Goal: Transaction & Acquisition: Purchase product/service

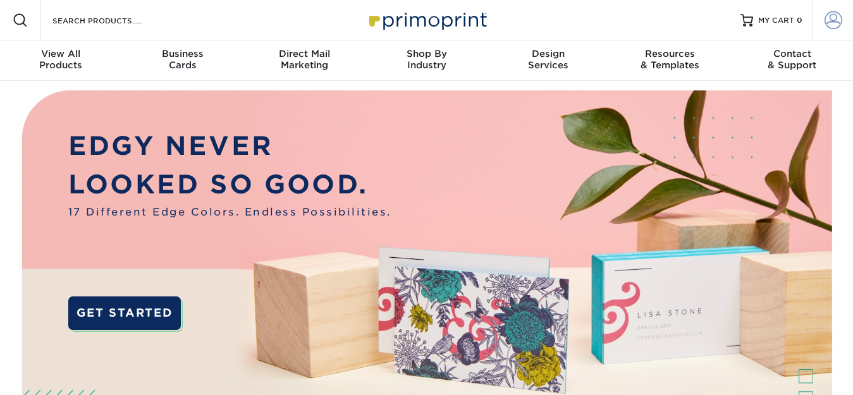
click at [835, 24] on span at bounding box center [833, 20] width 18 height 18
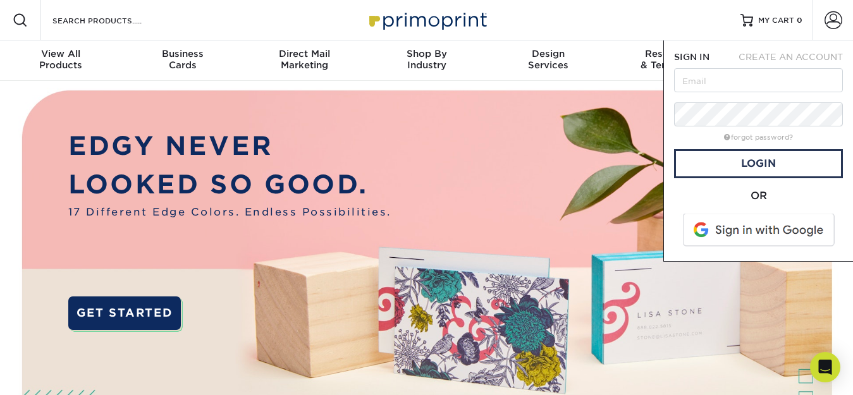
click at [762, 225] on span at bounding box center [759, 230] width 161 height 33
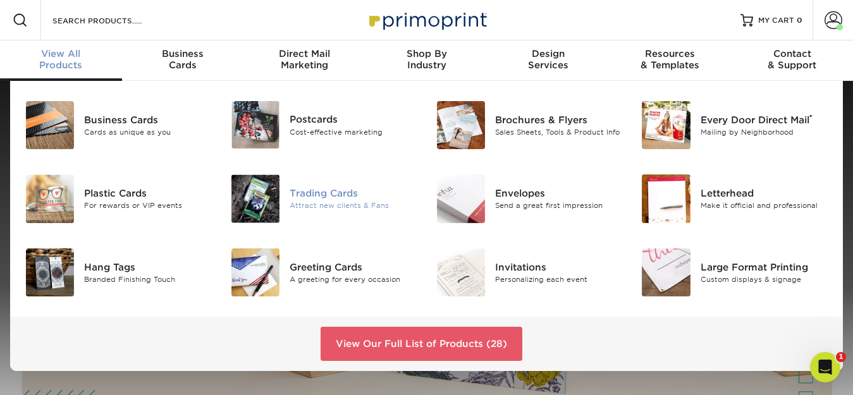
click at [251, 207] on img at bounding box center [255, 198] width 48 height 48
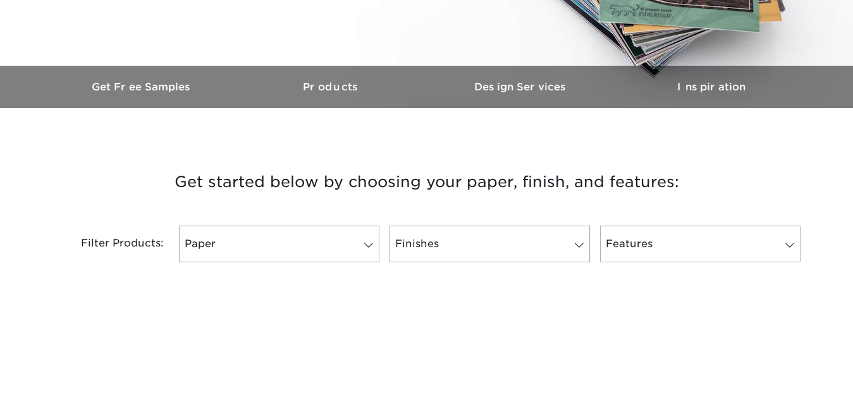
scroll to position [345, 0]
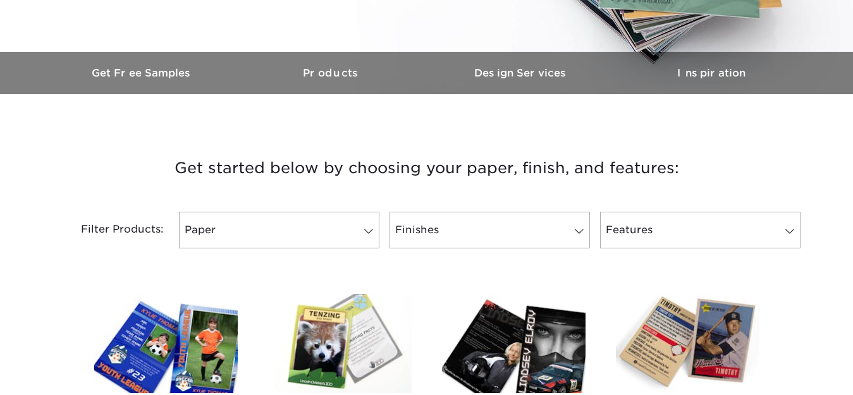
click at [198, 327] on img at bounding box center [165, 343] width 143 height 99
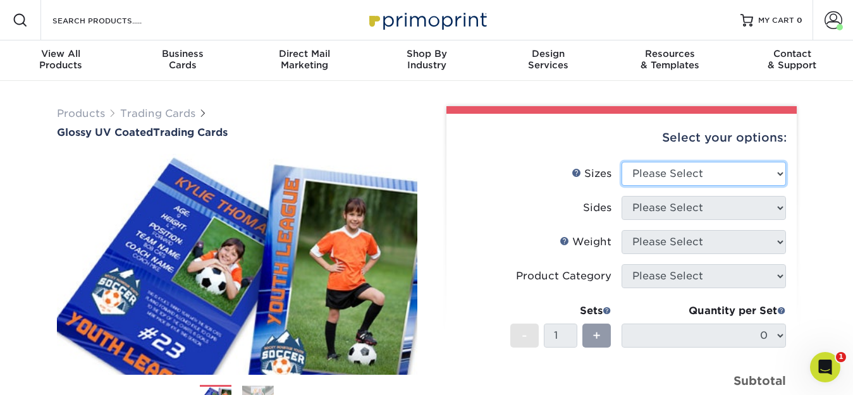
click at [657, 174] on select "Please Select 2.5" x 3.5"" at bounding box center [703, 174] width 164 height 24
select select "2.50x3.50"
click at [621, 162] on select "Please Select 2.5" x 3.5"" at bounding box center [703, 174] width 164 height 24
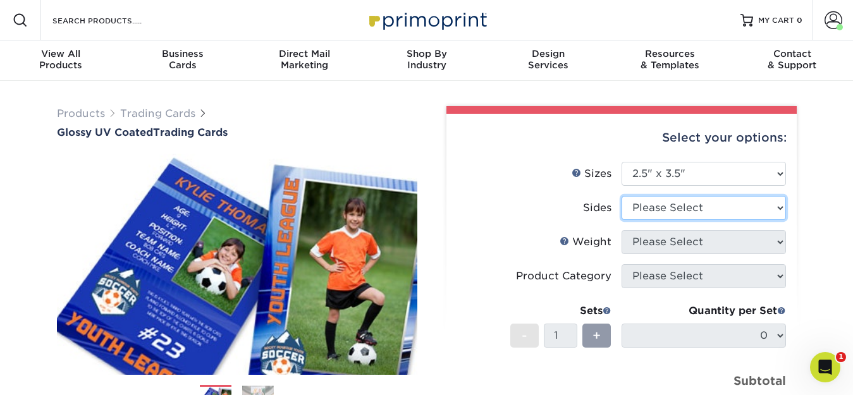
click at [641, 208] on select "Please Select Print Both Sides Print Front Only" at bounding box center [703, 208] width 164 height 24
select select "13abbda7-1d64-4f25-8bb2-c179b224825d"
click at [621, 196] on select "Please Select Print Both Sides Print Front Only" at bounding box center [703, 208] width 164 height 24
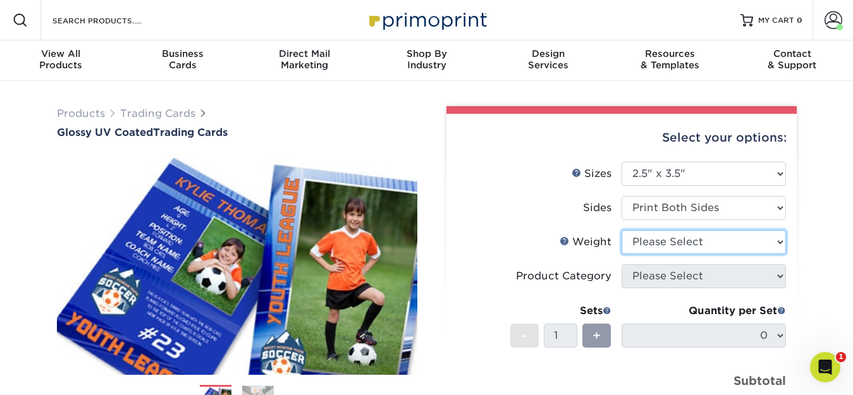
click at [644, 238] on select "Please Select 16PT 14PT 18PT C1S" at bounding box center [703, 242] width 164 height 24
click at [621, 230] on select "Please Select 16PT 14PT 18PT C1S" at bounding box center [703, 242] width 164 height 24
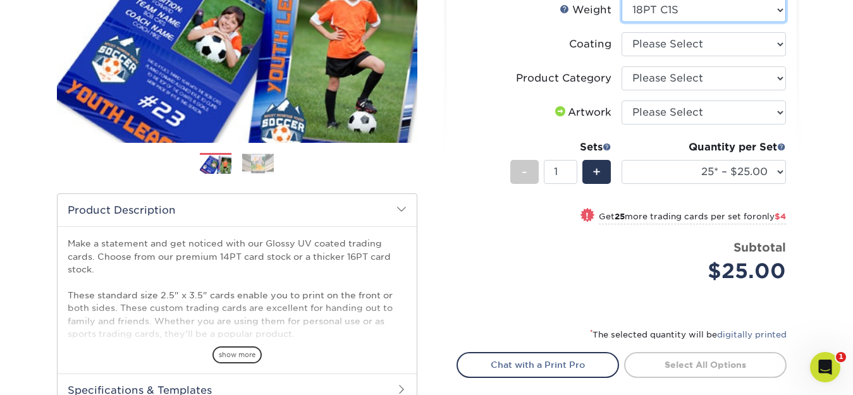
scroll to position [234, 0]
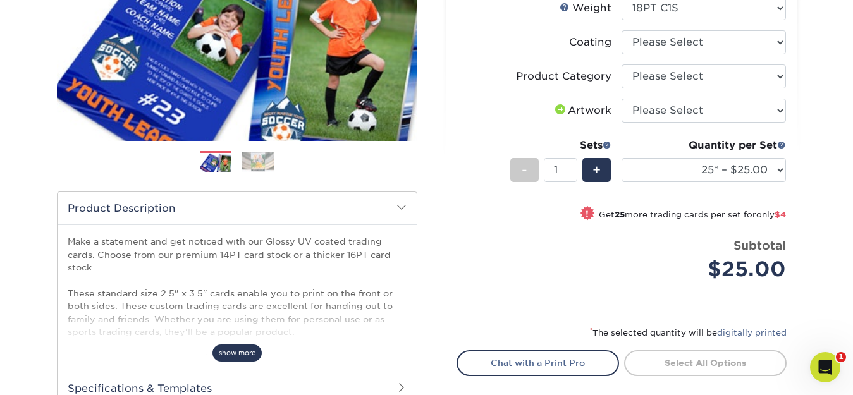
click at [250, 349] on span "show more" at bounding box center [236, 352] width 49 height 17
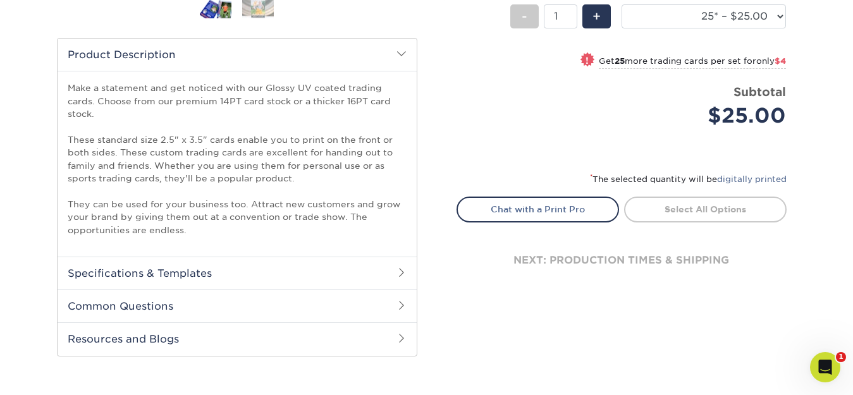
scroll to position [0, 0]
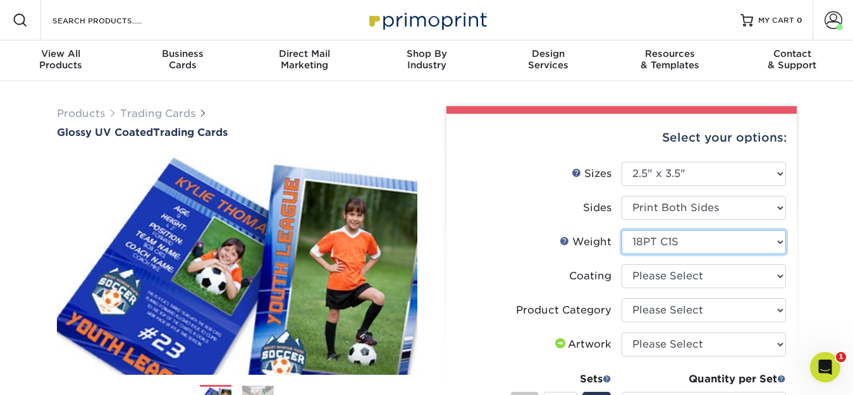
click at [720, 248] on select "Please Select 16PT 14PT 18PT C1S" at bounding box center [703, 242] width 164 height 24
select select "16PT"
click at [621, 230] on select "Please Select 16PT 14PT 18PT C1S" at bounding box center [703, 242] width 164 height 24
select select
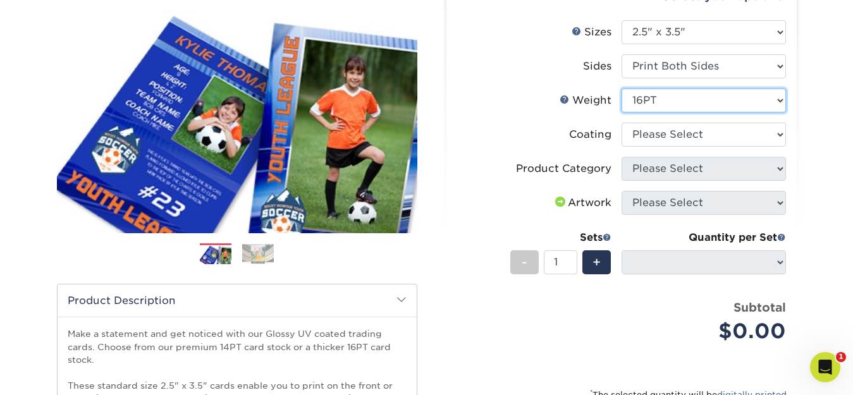
scroll to position [143, 0]
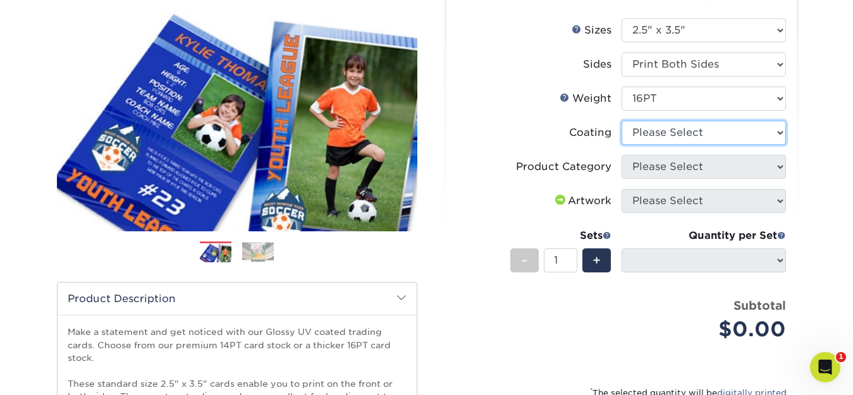
click at [722, 138] on select at bounding box center [703, 133] width 164 height 24
select select "ae367451-b2b8-45df-a344-0f05b6a12993"
click at [621, 121] on select at bounding box center [703, 133] width 164 height 24
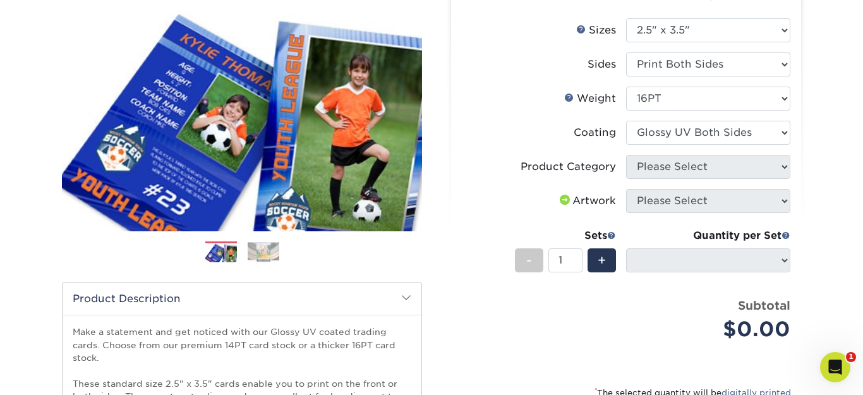
select select "-1"
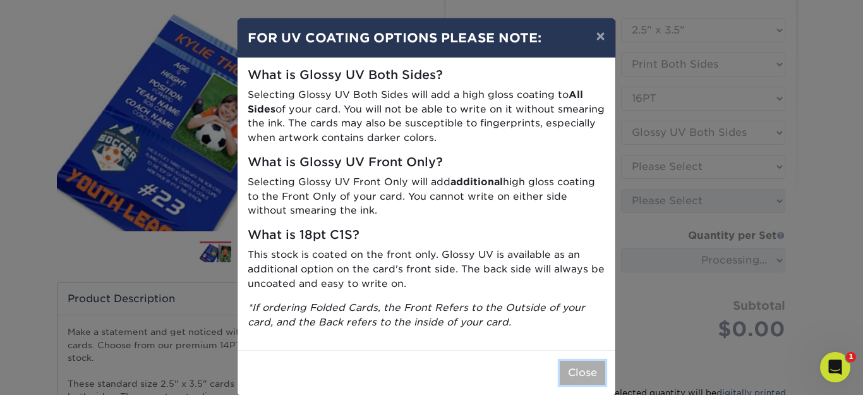
click at [582, 375] on button "Close" at bounding box center [583, 373] width 46 height 24
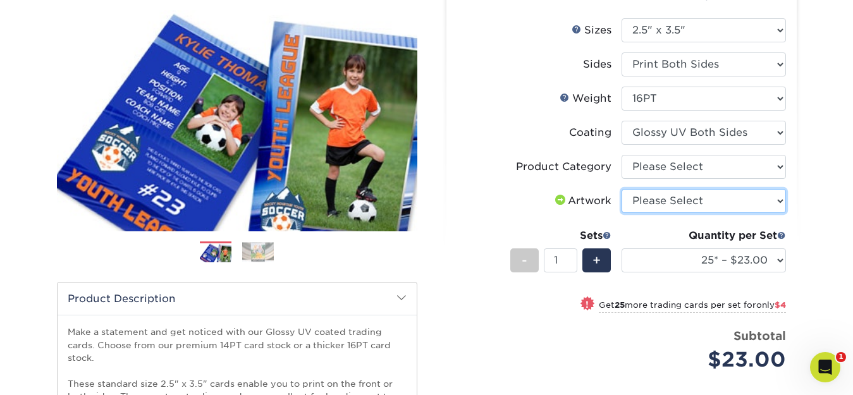
drag, startPoint x: 695, startPoint y: 197, endPoint x: 694, endPoint y: 176, distance: 20.3
click at [694, 176] on ul "Sizes Help Sizes Please Select 2.5" x 3.5" Sides Please Select 16PT 14PT" at bounding box center [621, 204] width 330 height 372
select select "upload"
click at [621, 189] on select "Please Select I will upload files I need a design - $100" at bounding box center [703, 201] width 164 height 24
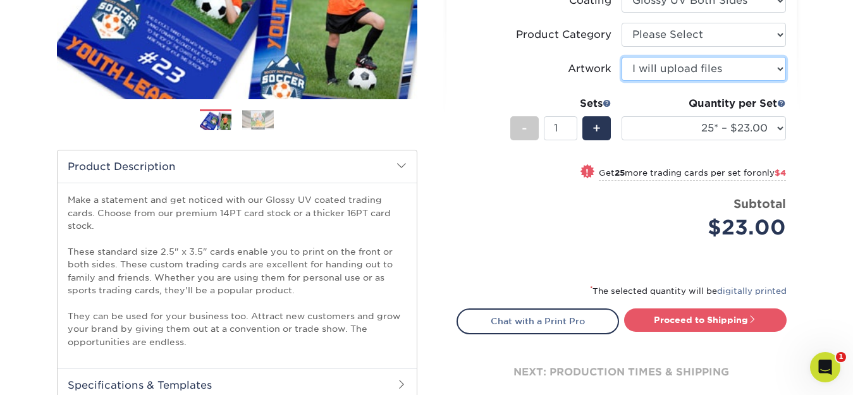
scroll to position [288, 0]
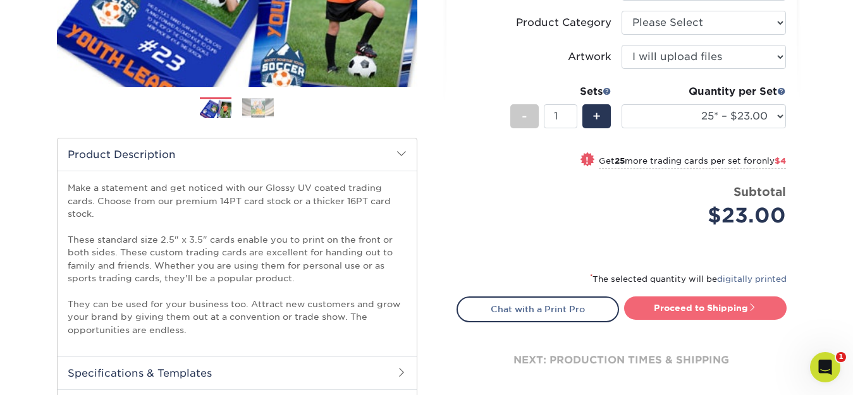
click at [703, 306] on link "Proceed to Shipping" at bounding box center [705, 307] width 162 height 23
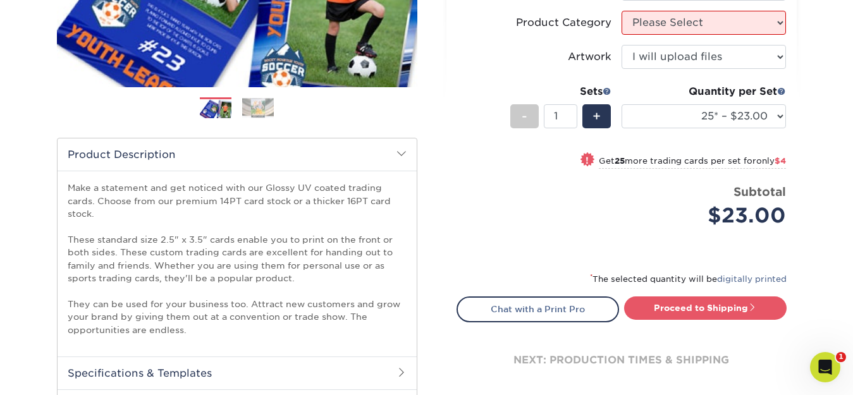
click at [687, 167] on small "Get 25 more trading cards per set for only $4" at bounding box center [692, 162] width 187 height 13
select select "50* – $27.00"
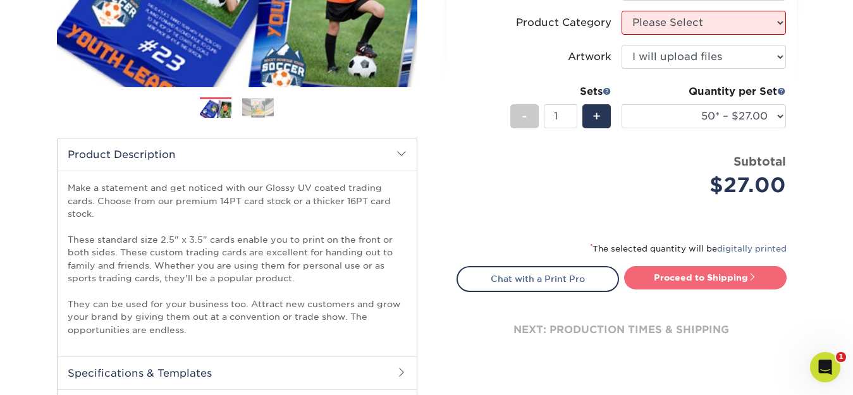
click at [710, 281] on link "Proceed to Shipping" at bounding box center [705, 277] width 162 height 23
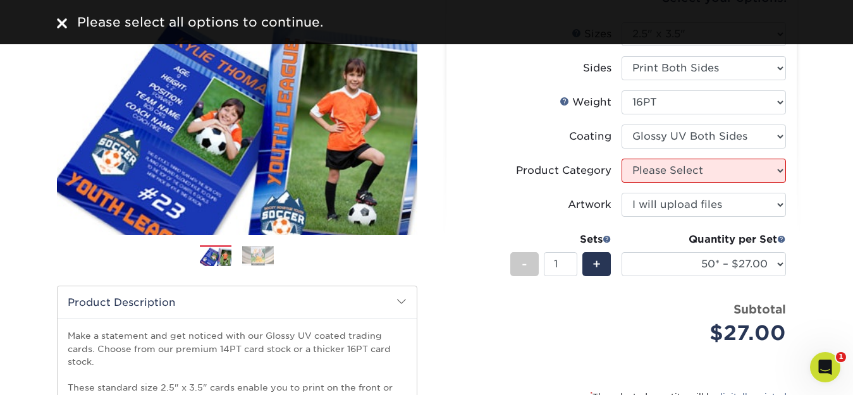
scroll to position [138, 0]
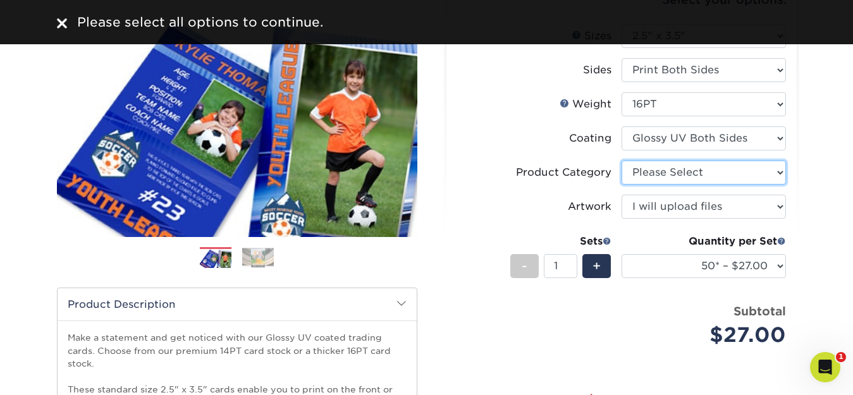
click at [756, 171] on select "Please Select Trading Cards" at bounding box center [703, 173] width 164 height 24
select select "c2f9bce9-36c2-409d-b101-c29d9d031e18"
click at [621, 161] on select "Please Select Trading Cards" at bounding box center [703, 173] width 164 height 24
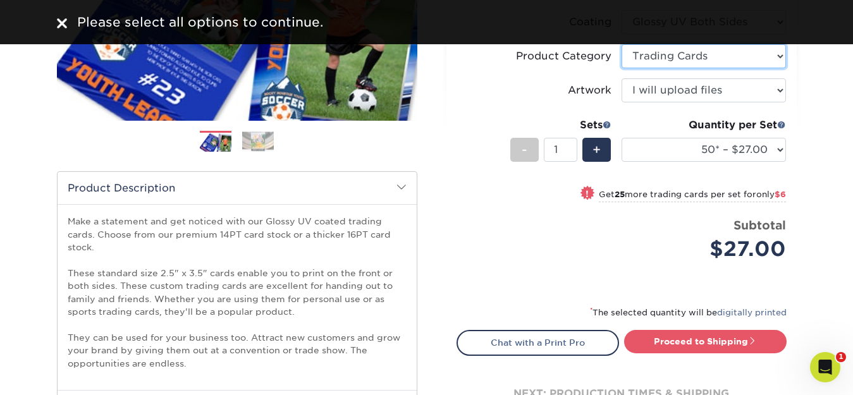
scroll to position [301, 0]
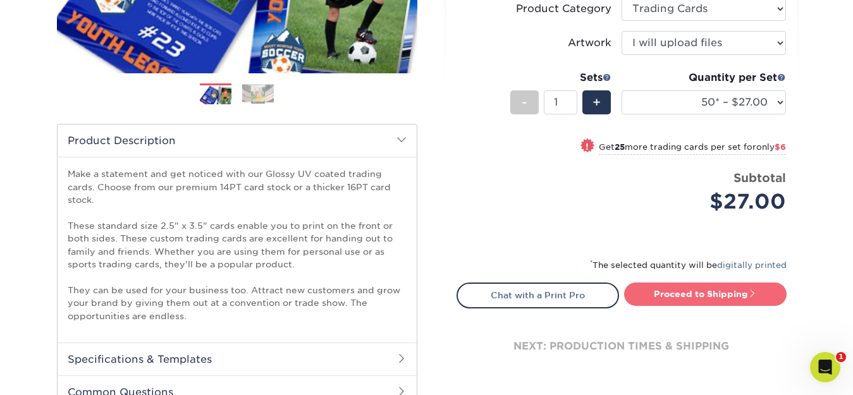
click at [758, 295] on link "Proceed to Shipping" at bounding box center [705, 294] width 162 height 23
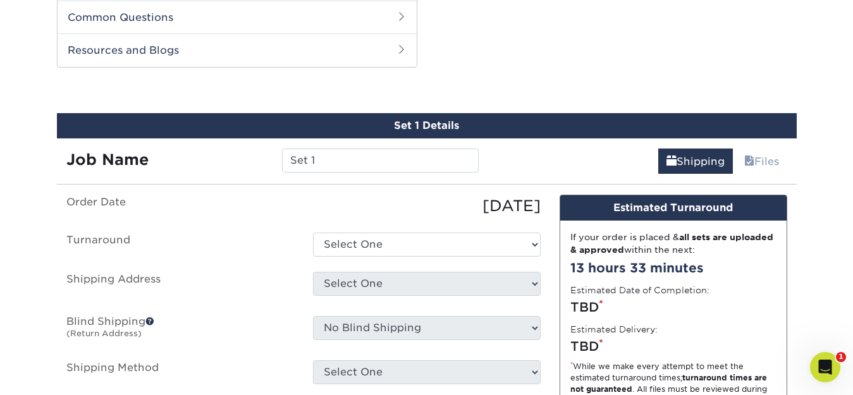
scroll to position [681, 0]
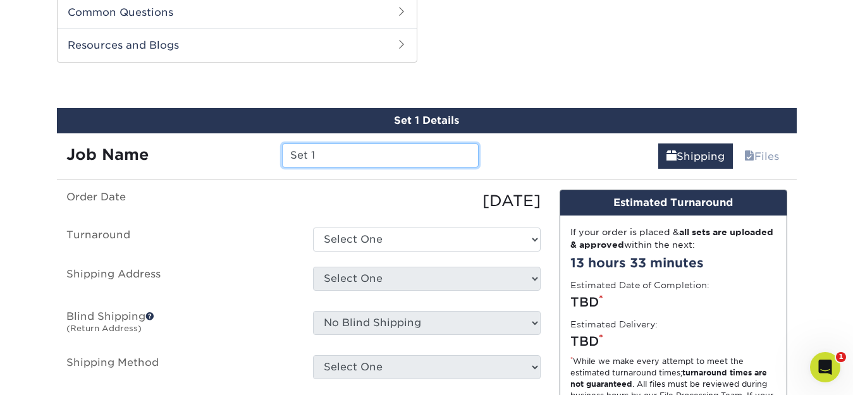
click at [368, 150] on input "Set 1" at bounding box center [380, 155] width 197 height 24
type input "S"
type input "CAMDT"
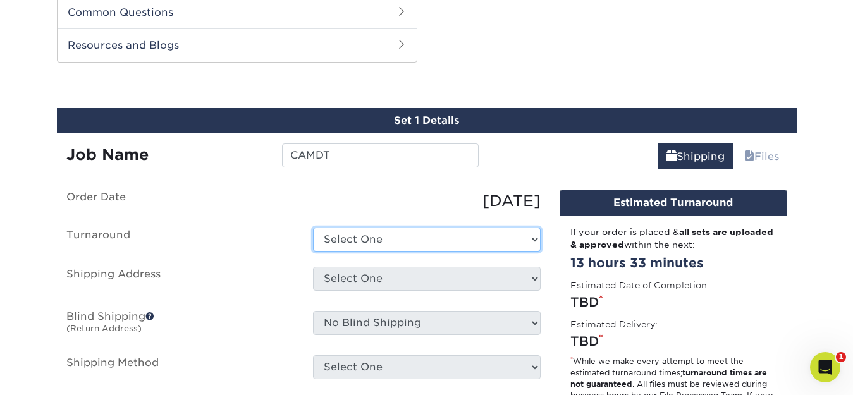
click at [401, 248] on select "Select One 2-4 Business Days 2 Day Next Business Day" at bounding box center [427, 240] width 228 height 24
select select "82beddb5-c54d-423a-8ce5-923ee572a69c"
click at [313, 228] on select "Select One 2-4 Business Days 2 Day Next Business Day" at bounding box center [427, 240] width 228 height 24
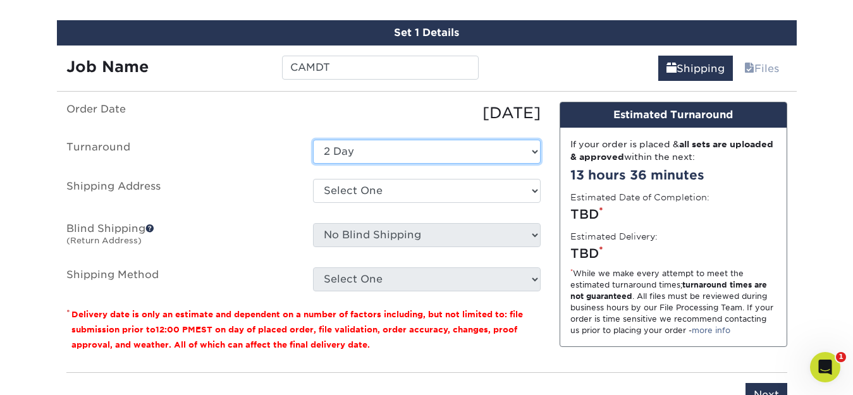
scroll to position [775, 0]
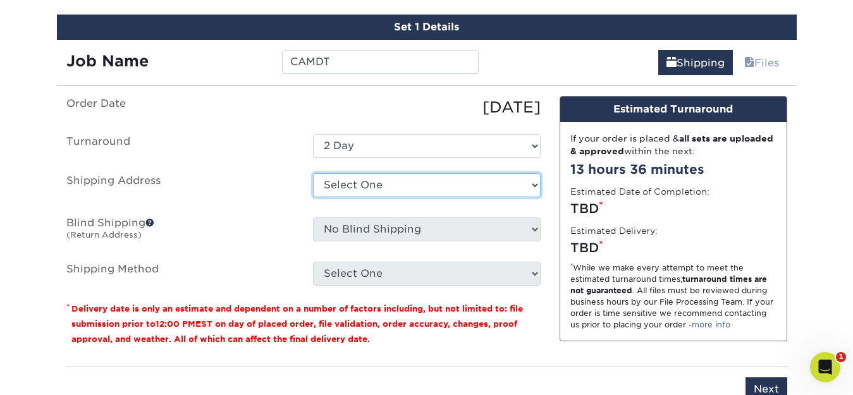
click at [467, 183] on select "Select One Chris Mr + Add New Address" at bounding box center [427, 185] width 228 height 24
select select "285166"
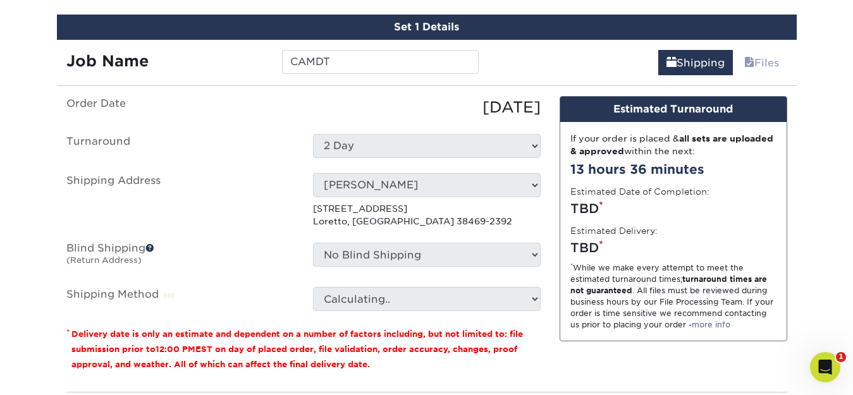
click at [431, 258] on select "No Blind Shipping Chris Mr + Add New Address" at bounding box center [427, 255] width 228 height 24
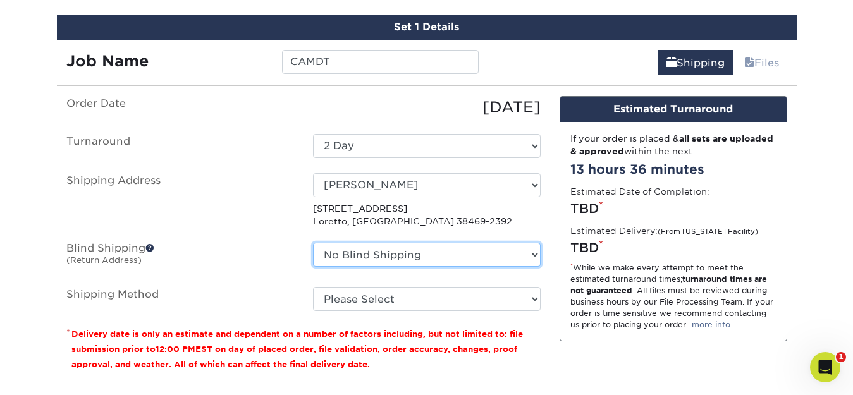
click at [431, 258] on select "No Blind Shipping Chris Mr + Add New Address" at bounding box center [427, 255] width 228 height 24
click at [313, 243] on select "No Blind Shipping Chris Mr + Add New Address" at bounding box center [427, 255] width 228 height 24
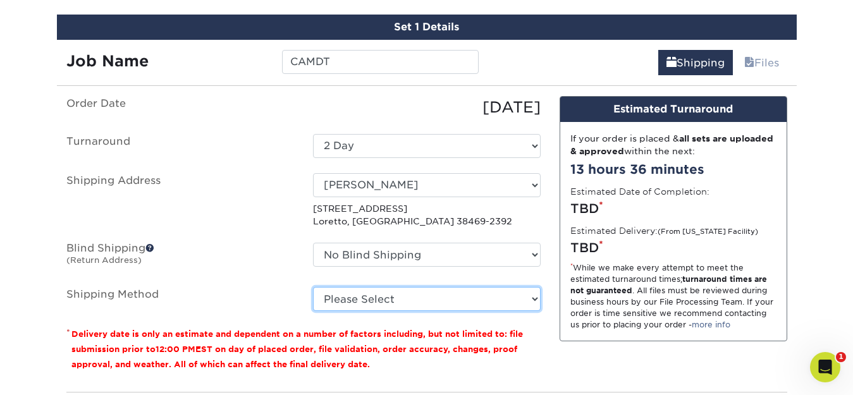
click at [416, 297] on select "Please Select Ground Shipping (+$38.73) 3 Day Shipping Service (+$44.18) 2 Day …" at bounding box center [427, 299] width 228 height 24
select select "01"
click at [313, 287] on select "Please Select Ground Shipping (+$38.73) 3 Day Shipping Service (+$44.18) 2 Day …" at bounding box center [427, 299] width 228 height 24
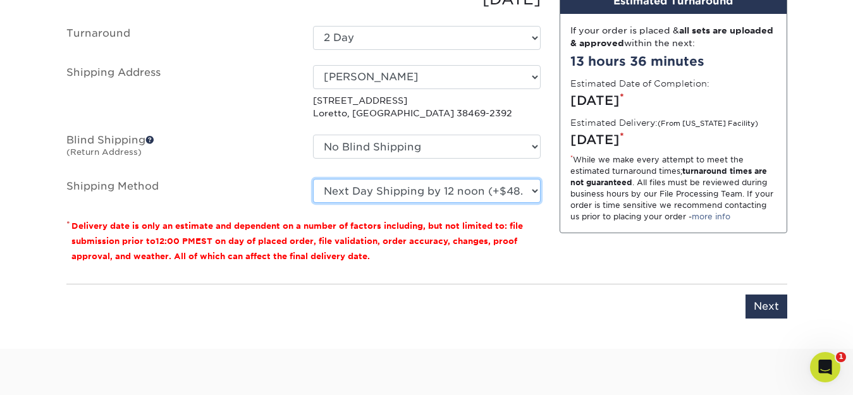
scroll to position [908, 0]
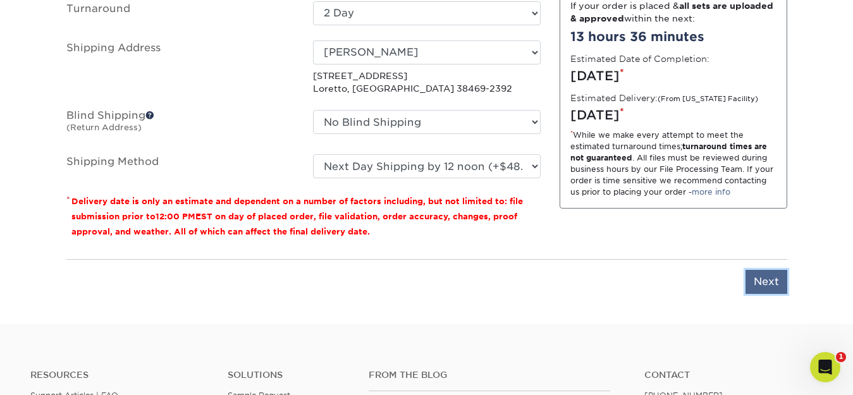
click at [756, 274] on input "Next" at bounding box center [766, 282] width 42 height 24
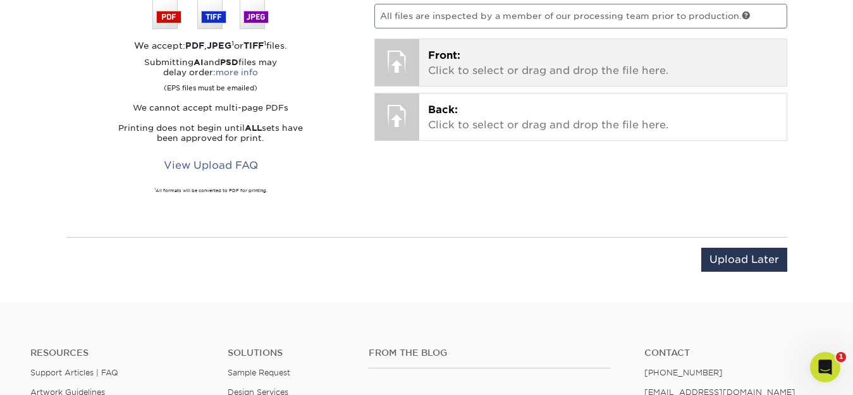
click at [441, 57] on span "Front:" at bounding box center [444, 55] width 32 height 12
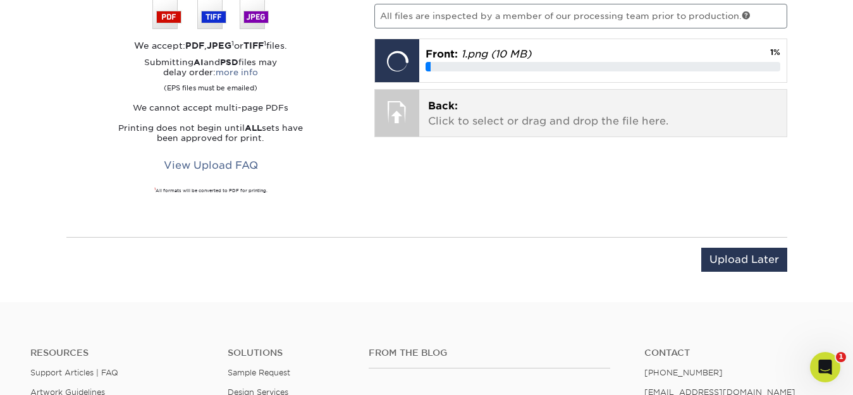
click at [439, 104] on span "Back:" at bounding box center [443, 106] width 30 height 12
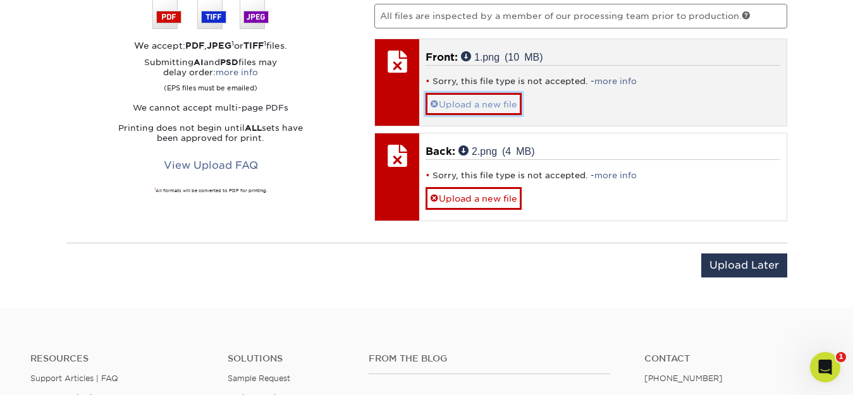
click at [435, 103] on span at bounding box center [434, 104] width 9 height 10
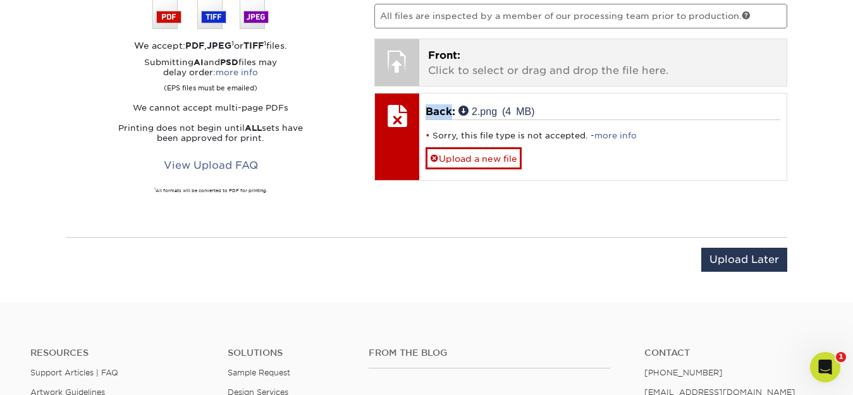
click at [435, 103] on div "Back: 2.png (4 MB) Sorry, this file type is not accepted. - more info Upload a …" at bounding box center [602, 137] width 367 height 87
drag, startPoint x: 435, startPoint y: 103, endPoint x: 438, endPoint y: 64, distance: 39.3
click at [438, 64] on p "Front: Click to select or drag and drop the file here." at bounding box center [602, 63] width 349 height 30
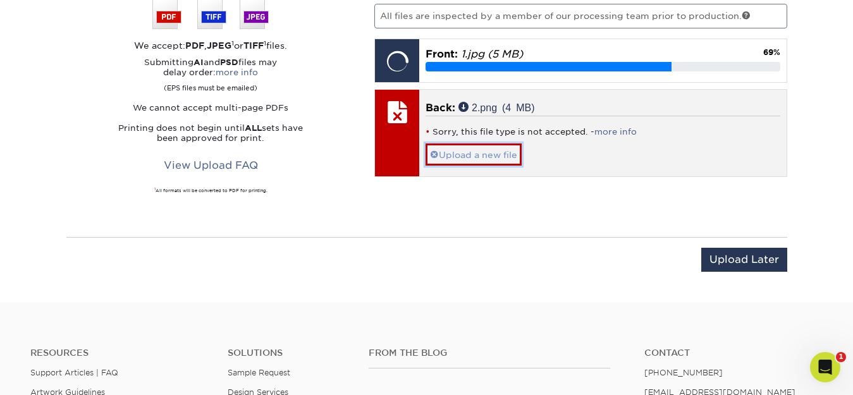
click at [430, 152] on span at bounding box center [434, 155] width 9 height 10
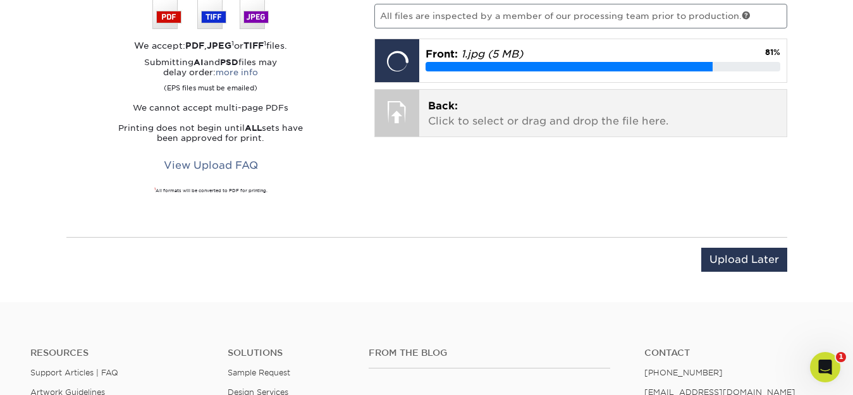
click at [439, 112] on p "Back: Click to select or drag and drop the file here." at bounding box center [602, 114] width 349 height 30
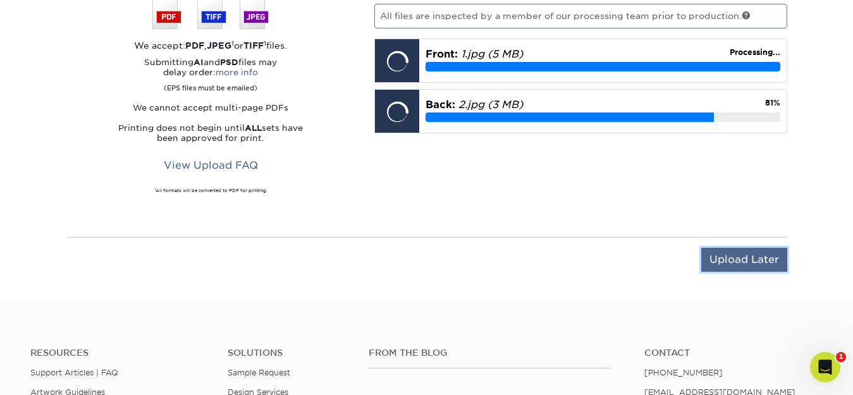
click at [744, 266] on input "Upload Later" at bounding box center [744, 260] width 86 height 24
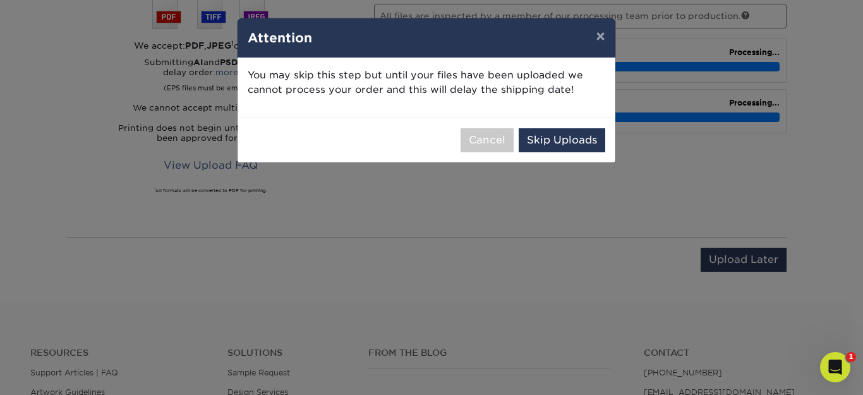
click at [576, 246] on div "× Attention You may skip this step but until your files have been uploaded we c…" at bounding box center [431, 197] width 863 height 395
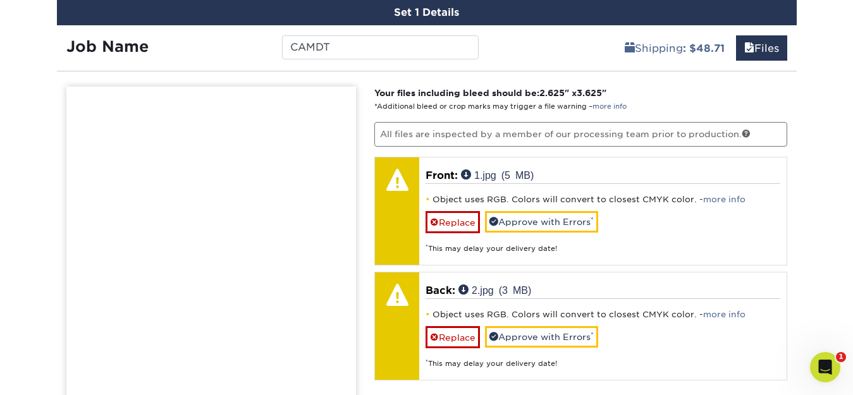
scroll to position [789, 0]
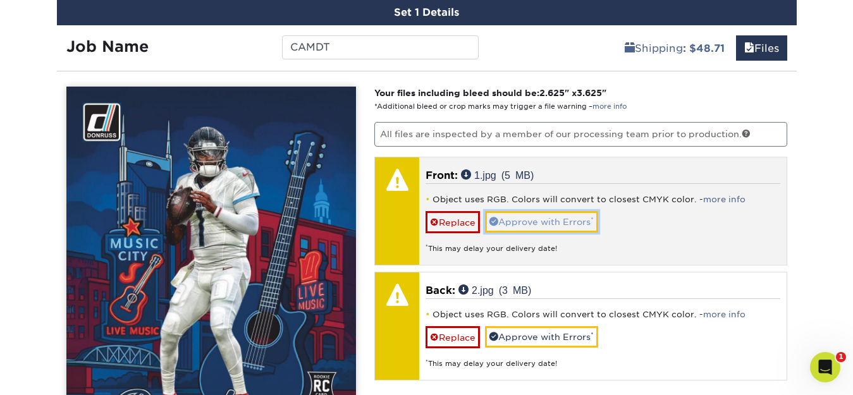
click at [566, 224] on link "Approve with Errors *" at bounding box center [541, 221] width 113 height 21
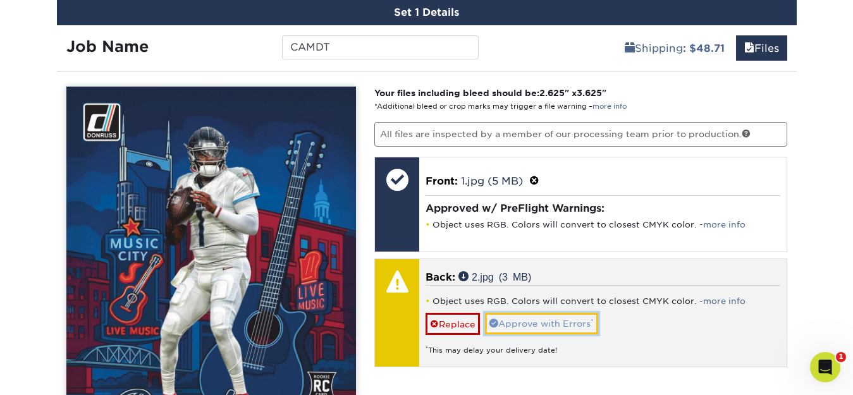
click at [548, 322] on link "Approve with Errors *" at bounding box center [541, 323] width 113 height 21
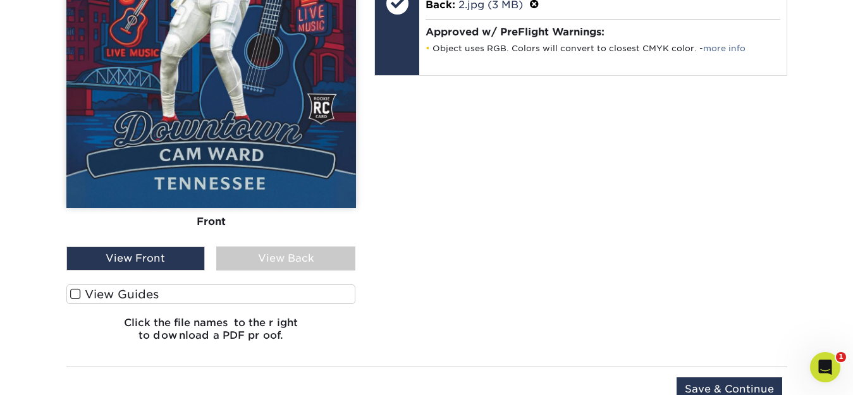
scroll to position [1071, 0]
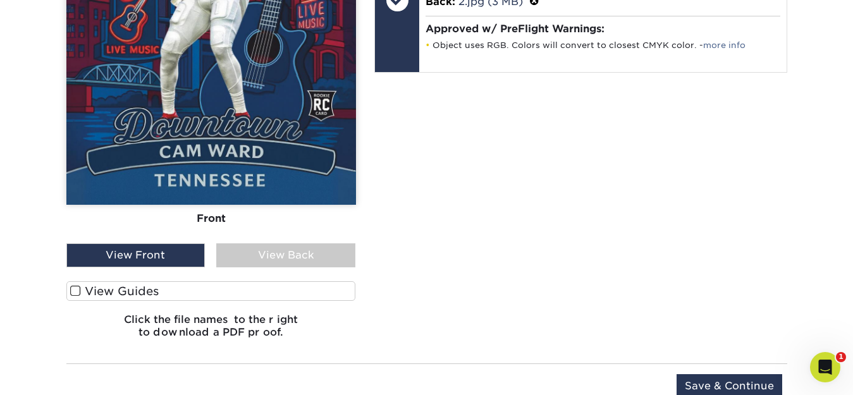
click at [109, 286] on label "View Guides" at bounding box center [210, 291] width 289 height 20
click at [0, 0] on input "View Guides" at bounding box center [0, 0] width 0 height 0
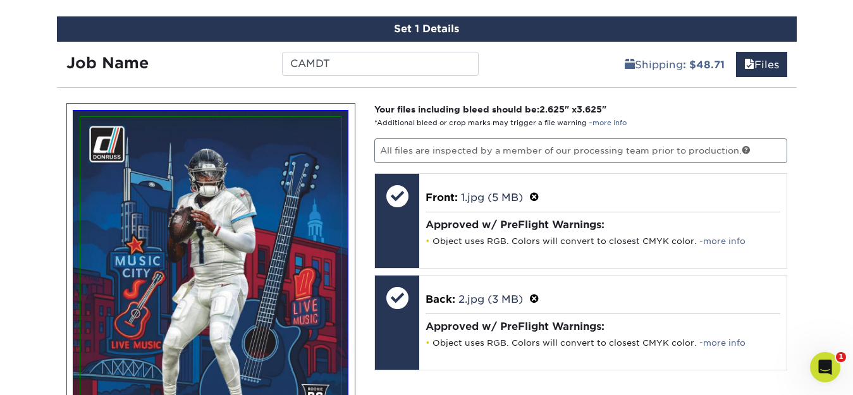
scroll to position [878, 0]
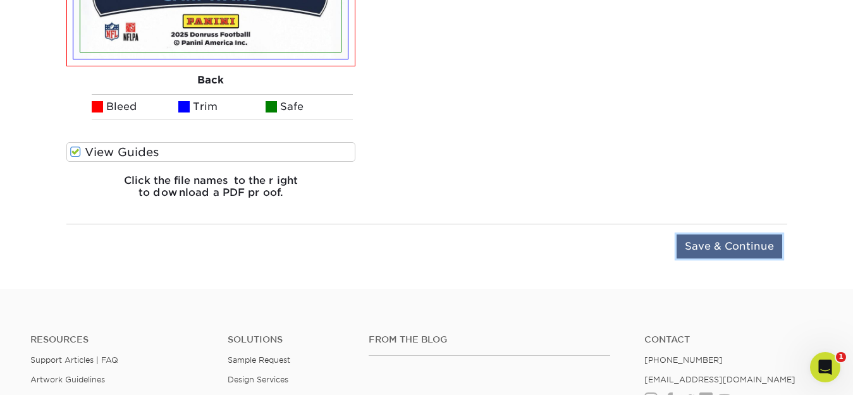
click at [760, 248] on input "Save & Continue" at bounding box center [729, 246] width 106 height 24
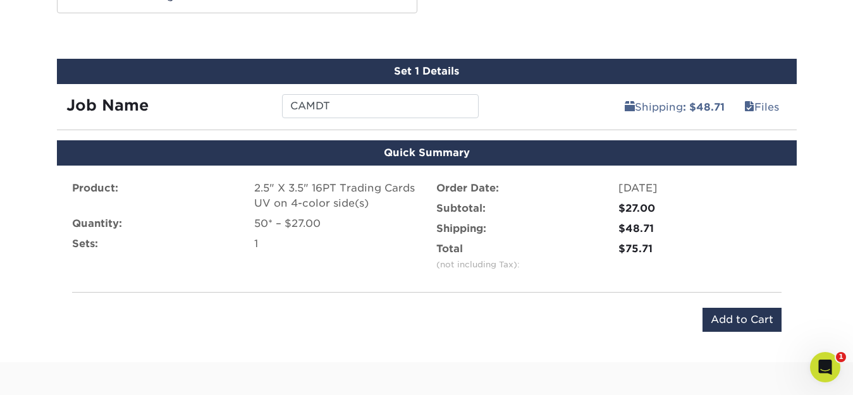
scroll to position [726, 0]
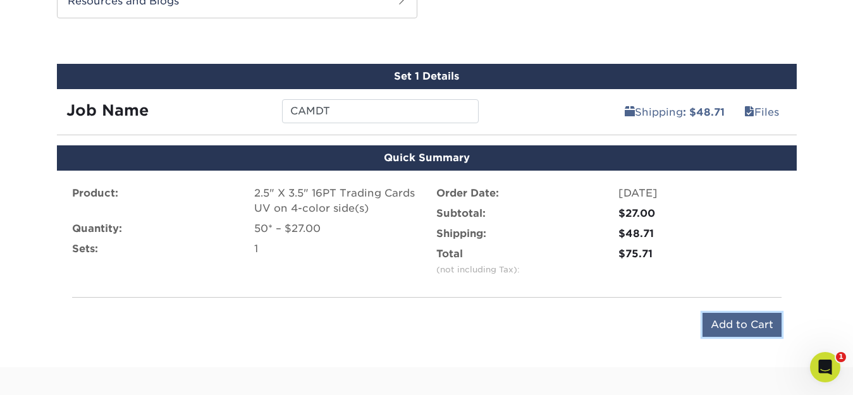
click at [744, 323] on input "Add to Cart" at bounding box center [741, 325] width 79 height 24
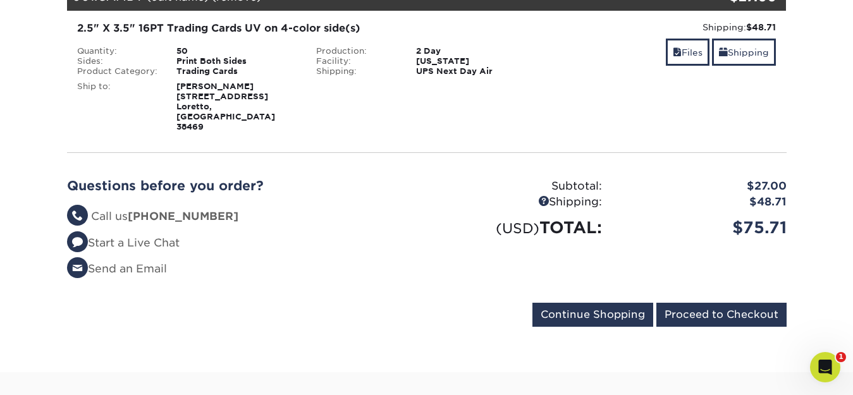
scroll to position [236, 0]
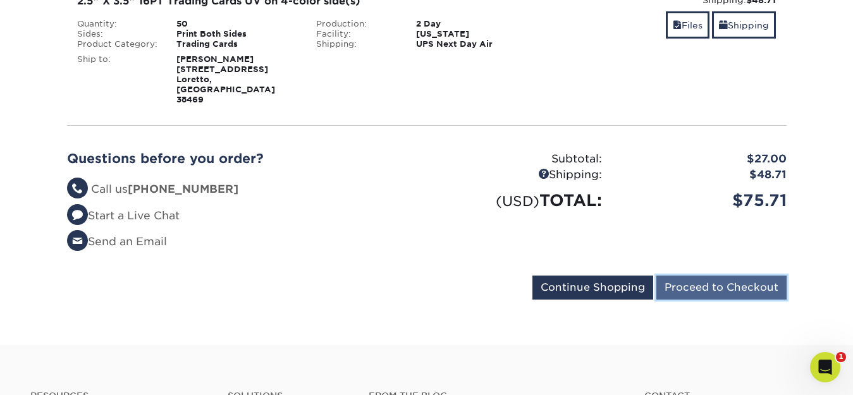
click at [690, 276] on input "Proceed to Checkout" at bounding box center [721, 288] width 130 height 24
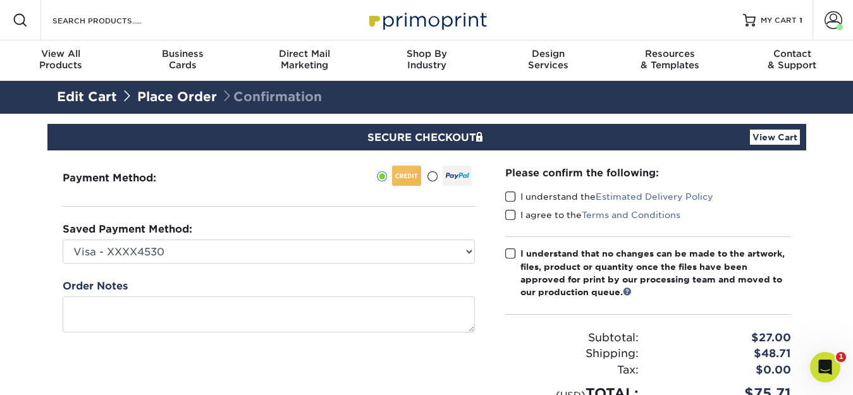
click at [432, 176] on span at bounding box center [432, 177] width 11 height 12
click at [0, 0] on input "radio" at bounding box center [0, 0] width 0 height 0
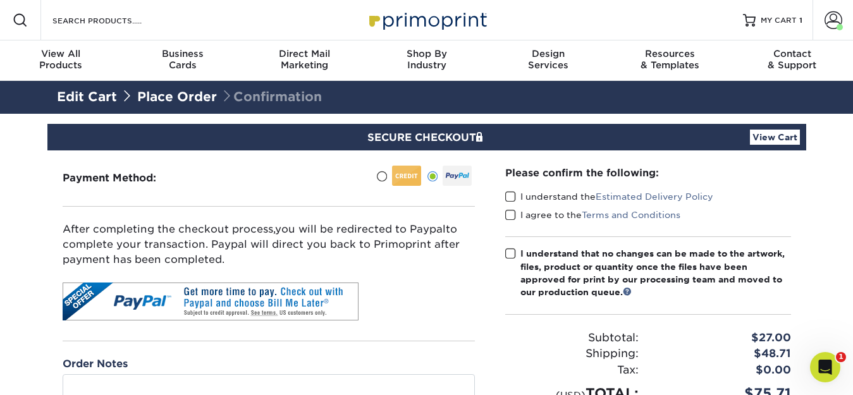
click at [511, 196] on span at bounding box center [510, 197] width 11 height 12
click at [0, 0] on input "I understand the Estimated Delivery Policy" at bounding box center [0, 0] width 0 height 0
click at [509, 212] on span at bounding box center [510, 215] width 11 height 12
click at [0, 0] on input "I agree to the Terms and Conditions" at bounding box center [0, 0] width 0 height 0
click at [506, 252] on span at bounding box center [510, 254] width 11 height 12
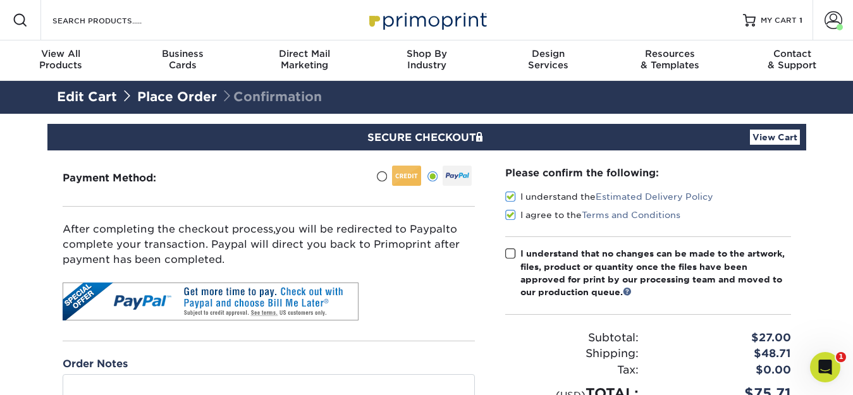
click at [0, 0] on input "I understand that no changes can be made to the artwork, files, product or quan…" at bounding box center [0, 0] width 0 height 0
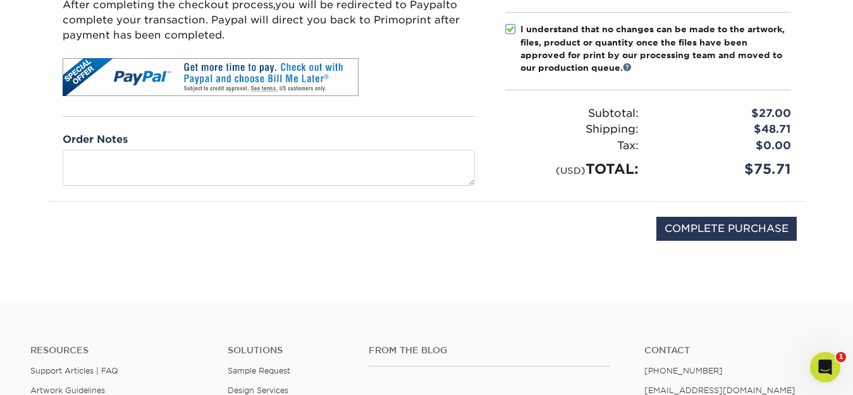
scroll to position [202, 0]
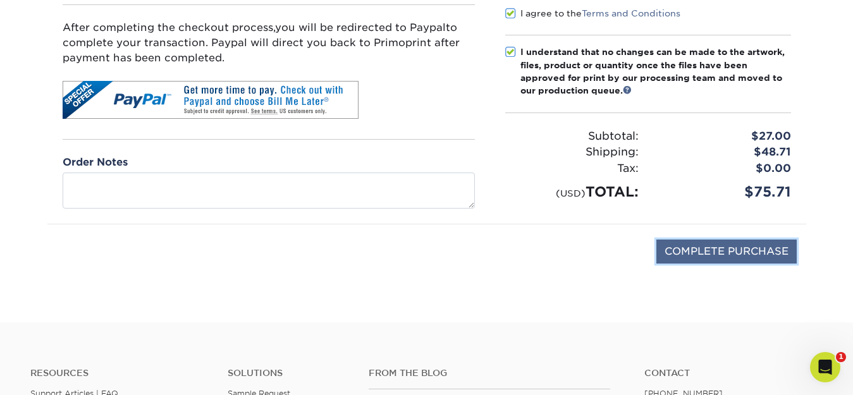
click at [700, 244] on input "COMPLETE PURCHASE" at bounding box center [726, 252] width 140 height 24
type input "PROCESSING, PLEASE WAIT..."
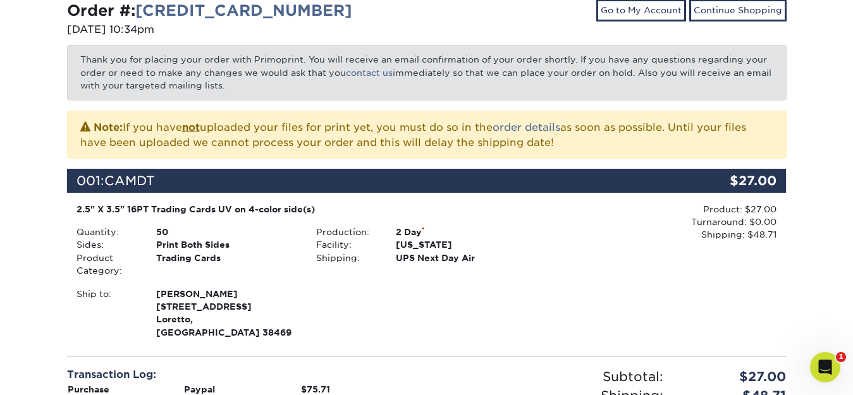
scroll to position [198, 0]
